Goal: Task Accomplishment & Management: Manage account settings

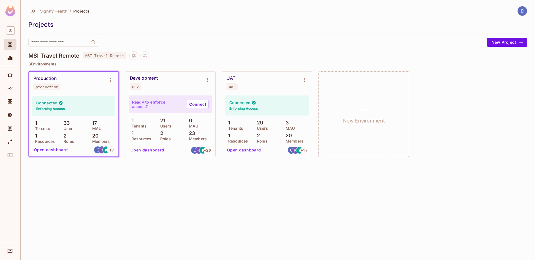
click at [12, 46] on icon "Projects" at bounding box center [10, 45] width 4 height 4
click at [521, 9] on img at bounding box center [522, 10] width 9 height 9
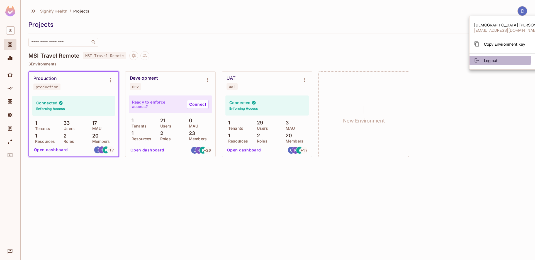
click at [491, 58] on span "Log out" at bounding box center [491, 60] width 14 height 5
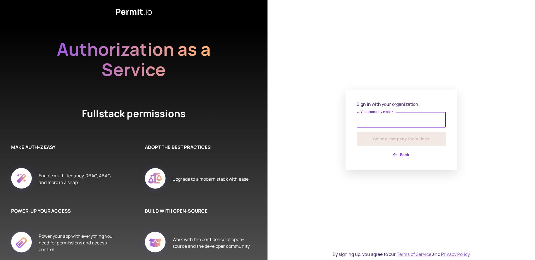
click at [384, 119] on input "Your company email   *" at bounding box center [401, 120] width 89 height 16
type input "**********"
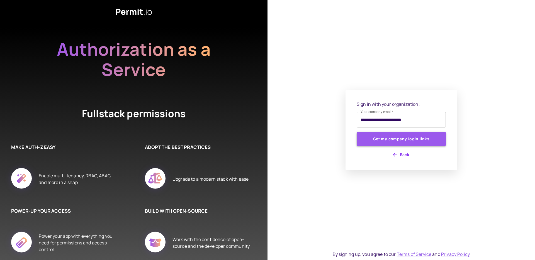
click at [399, 142] on button "Get my company login links" at bounding box center [401, 139] width 89 height 14
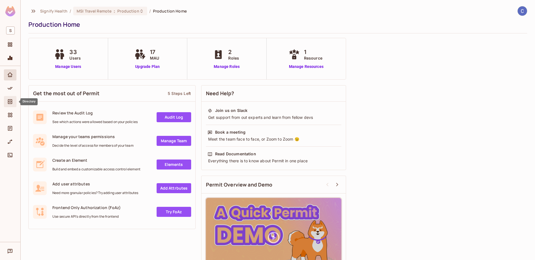
click at [10, 101] on icon "Directory" at bounding box center [10, 101] width 4 height 5
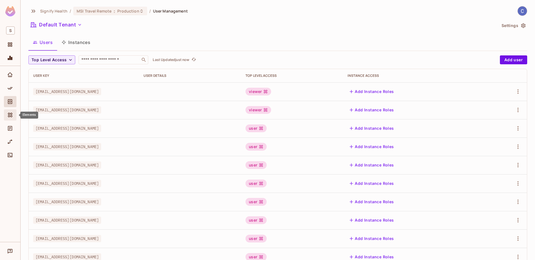
click at [10, 115] on icon "Elements" at bounding box center [10, 115] width 6 height 6
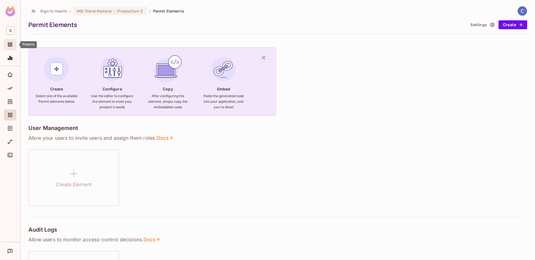
click at [13, 43] on icon "Projects" at bounding box center [10, 45] width 6 height 6
